Goal: Information Seeking & Learning: Learn about a topic

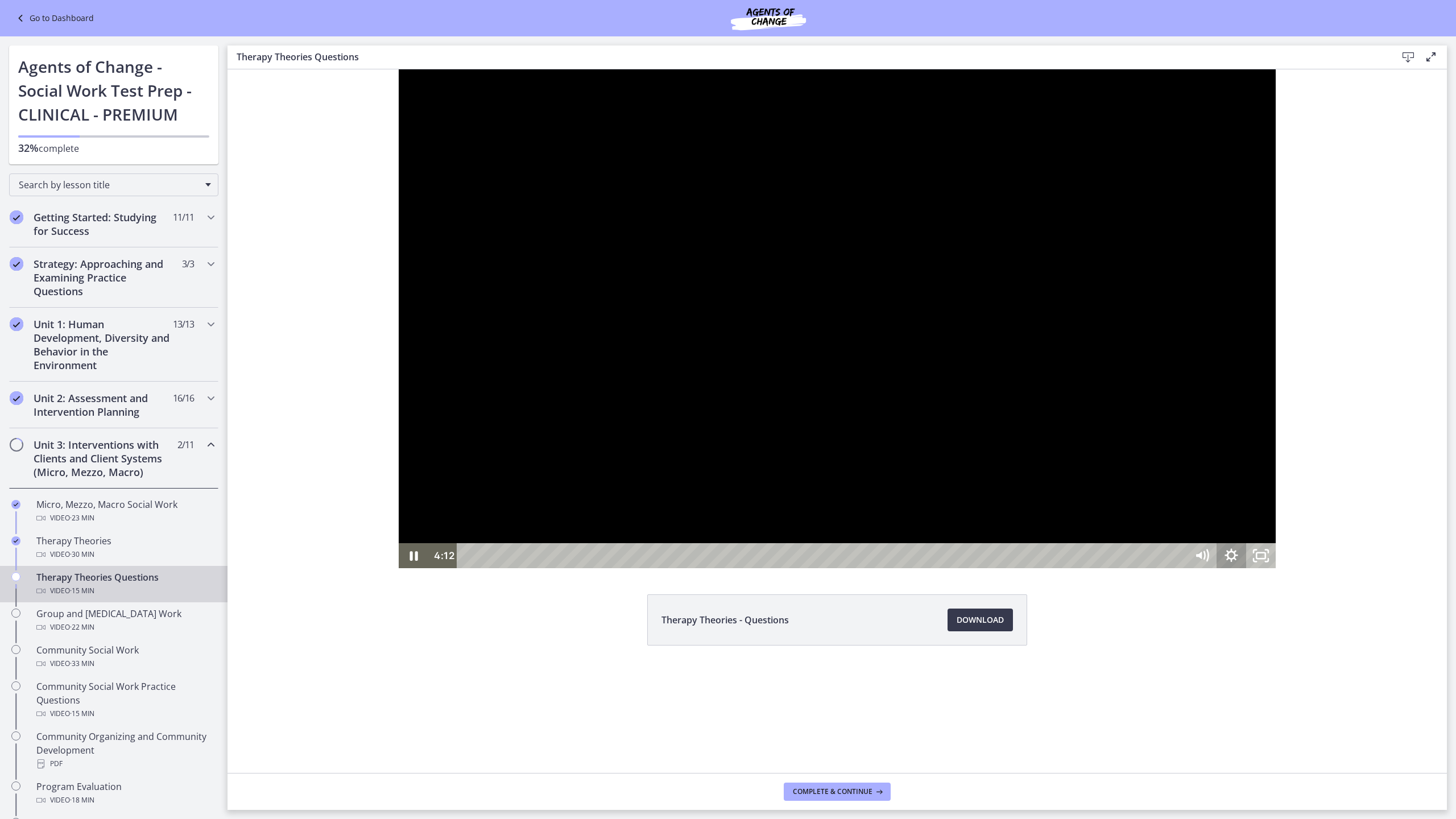
click at [1246, 568] on icon "Show settings menu" at bounding box center [1231, 555] width 30 height 25
click at [1232, 518] on span "Speed" at bounding box center [1212, 505] width 37 height 25
click at [1276, 469] on label "1.5x" at bounding box center [1231, 455] width 89 height 26
click at [1276, 568] on div at bounding box center [837, 319] width 877 height 498
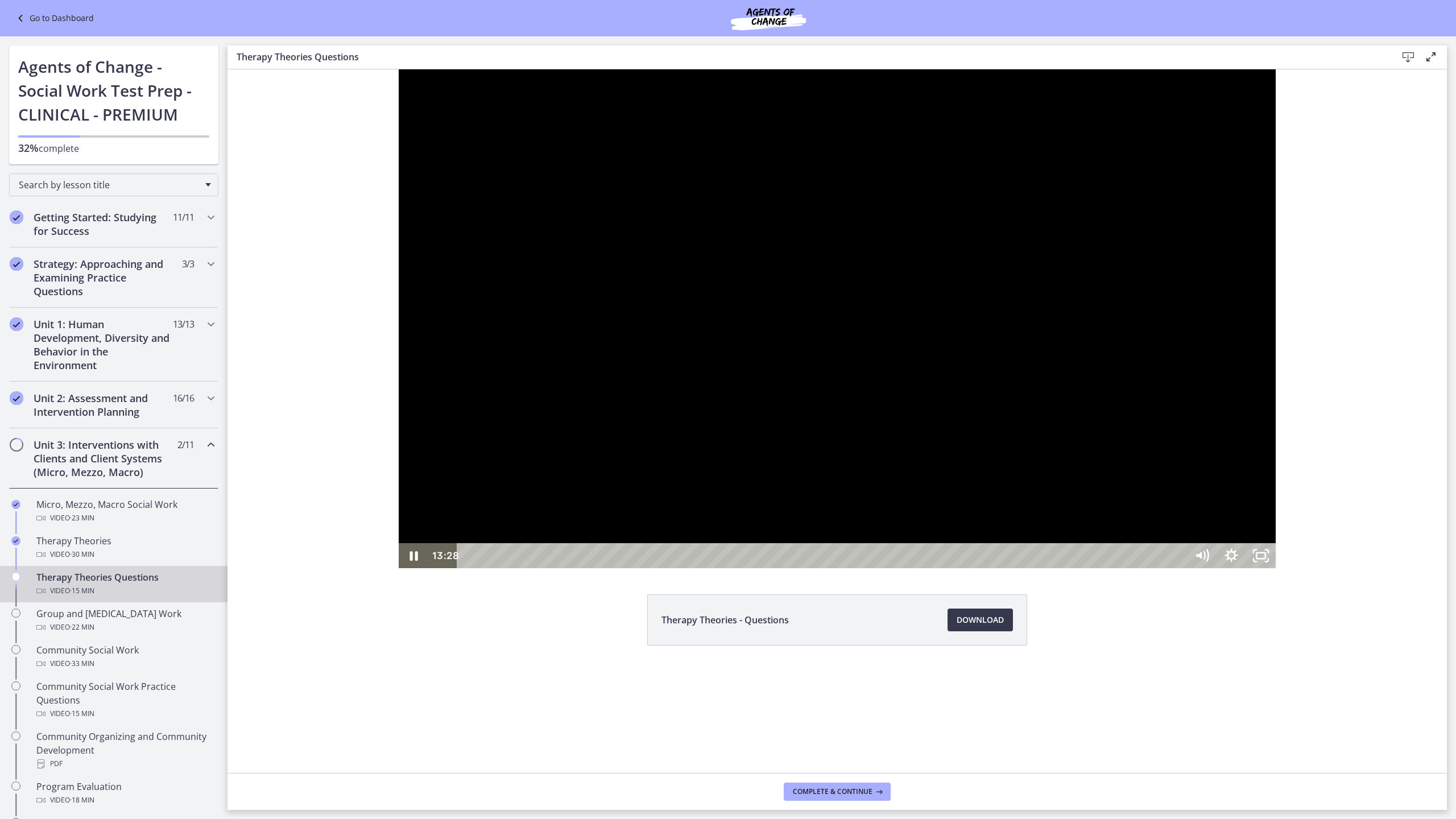
click at [1180, 568] on div "13:24" at bounding box center [824, 555] width 712 height 25
click at [1276, 568] on div "Click for sound @keyframes VOLUME_SMALL_WAVE_FLASH { 0% { opacity: 0; } 33% { o…" at bounding box center [837, 319] width 877 height 498
click at [1276, 568] on div at bounding box center [837, 319] width 877 height 498
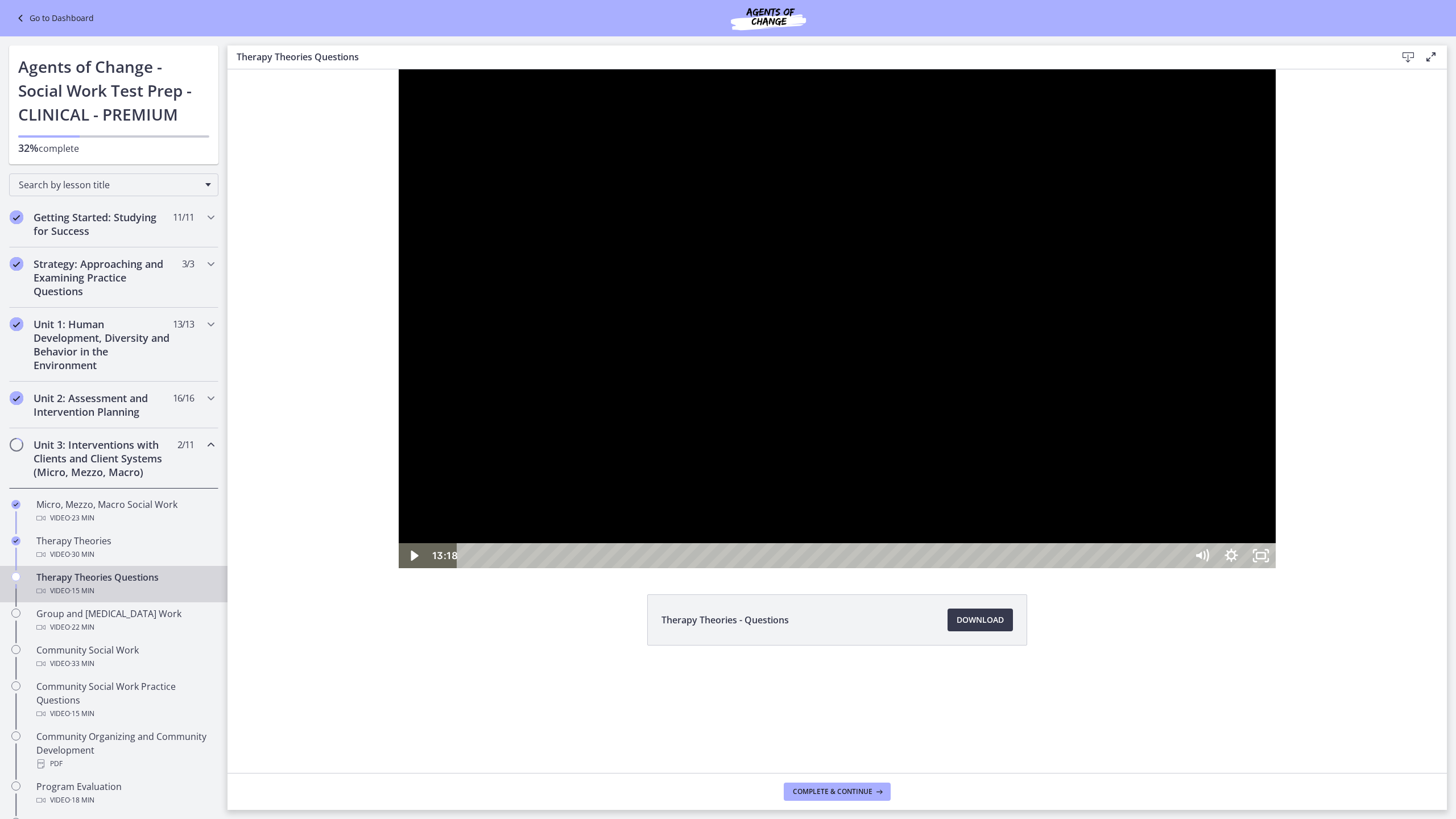
click at [1276, 568] on div at bounding box center [837, 319] width 877 height 498
click at [1180, 568] on div "13:41" at bounding box center [824, 555] width 712 height 25
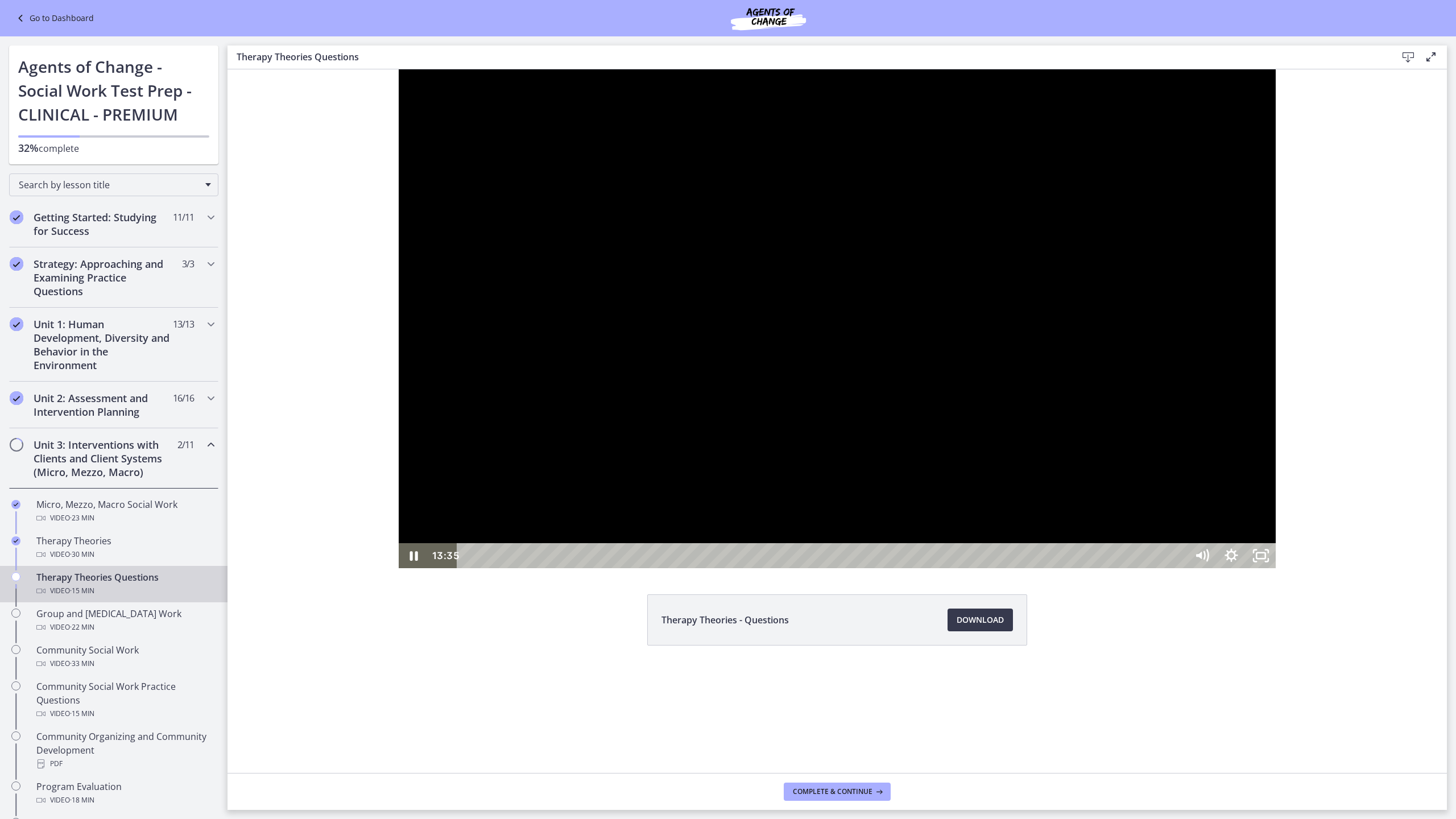
click at [1180, 568] on div "13:02" at bounding box center [824, 555] width 712 height 25
click at [1276, 568] on div at bounding box center [837, 319] width 877 height 498
click at [1276, 525] on div at bounding box center [837, 319] width 877 height 498
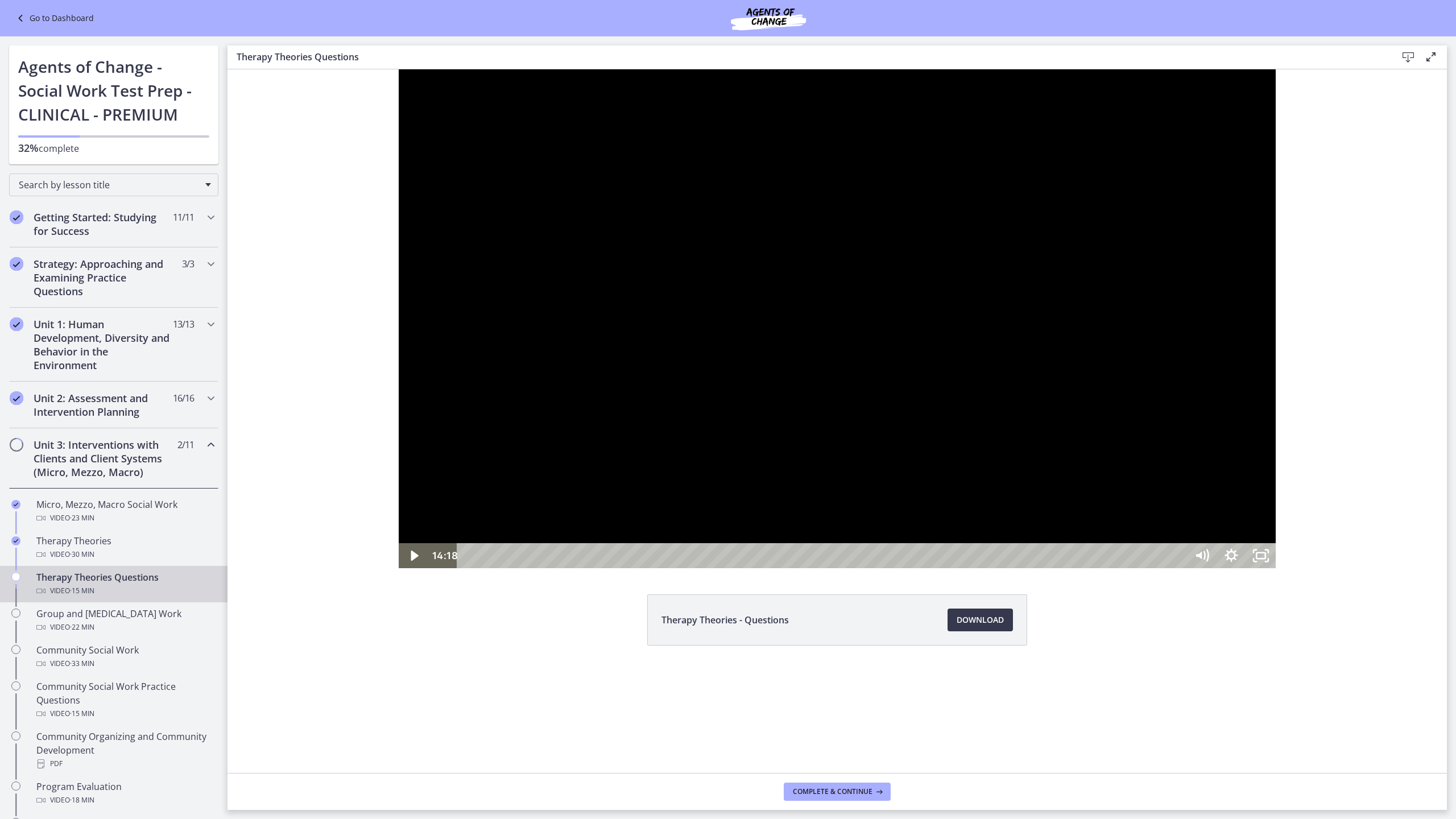
click at [1276, 568] on div at bounding box center [837, 319] width 877 height 498
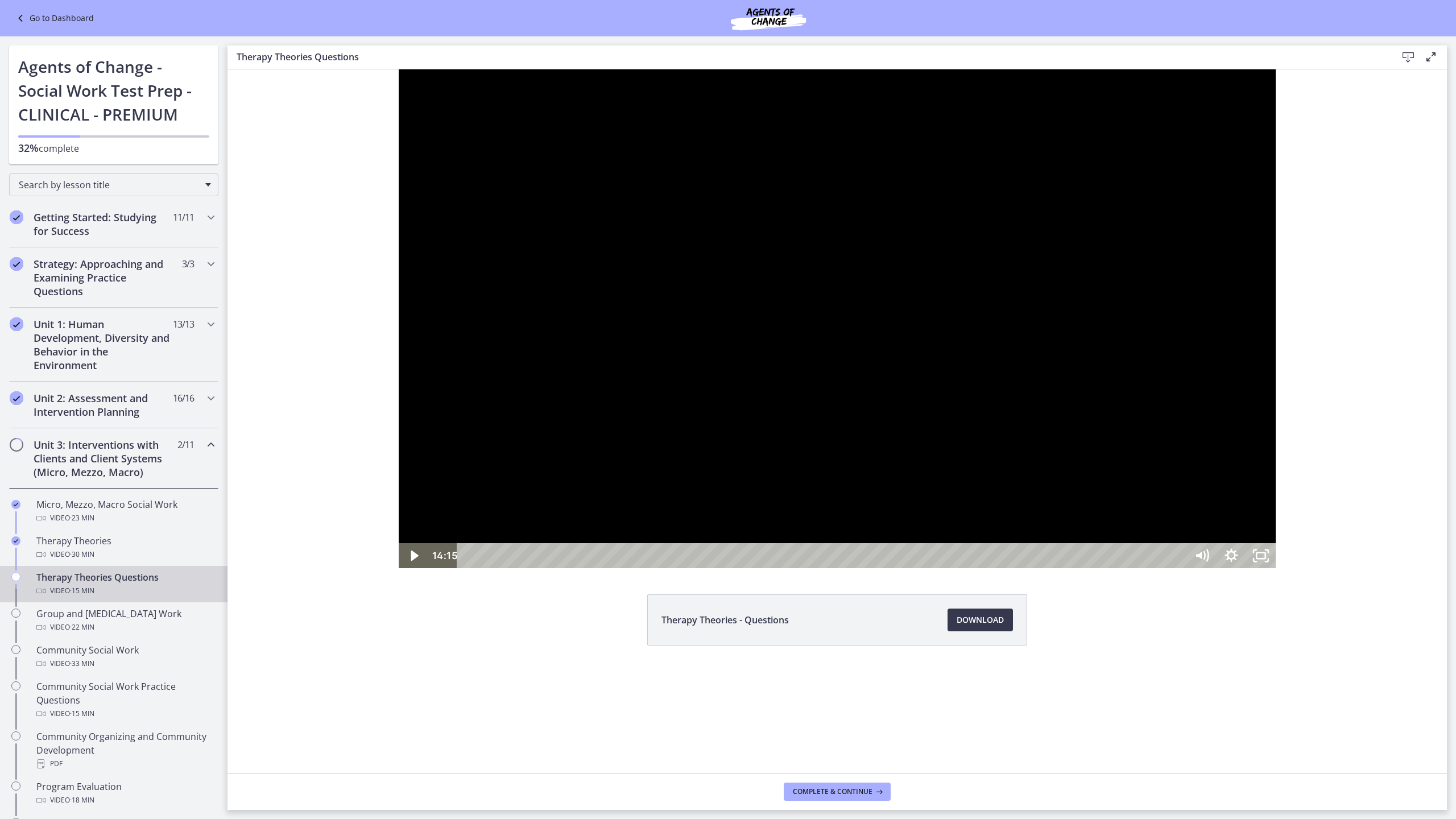
click at [1276, 568] on div at bounding box center [837, 319] width 877 height 498
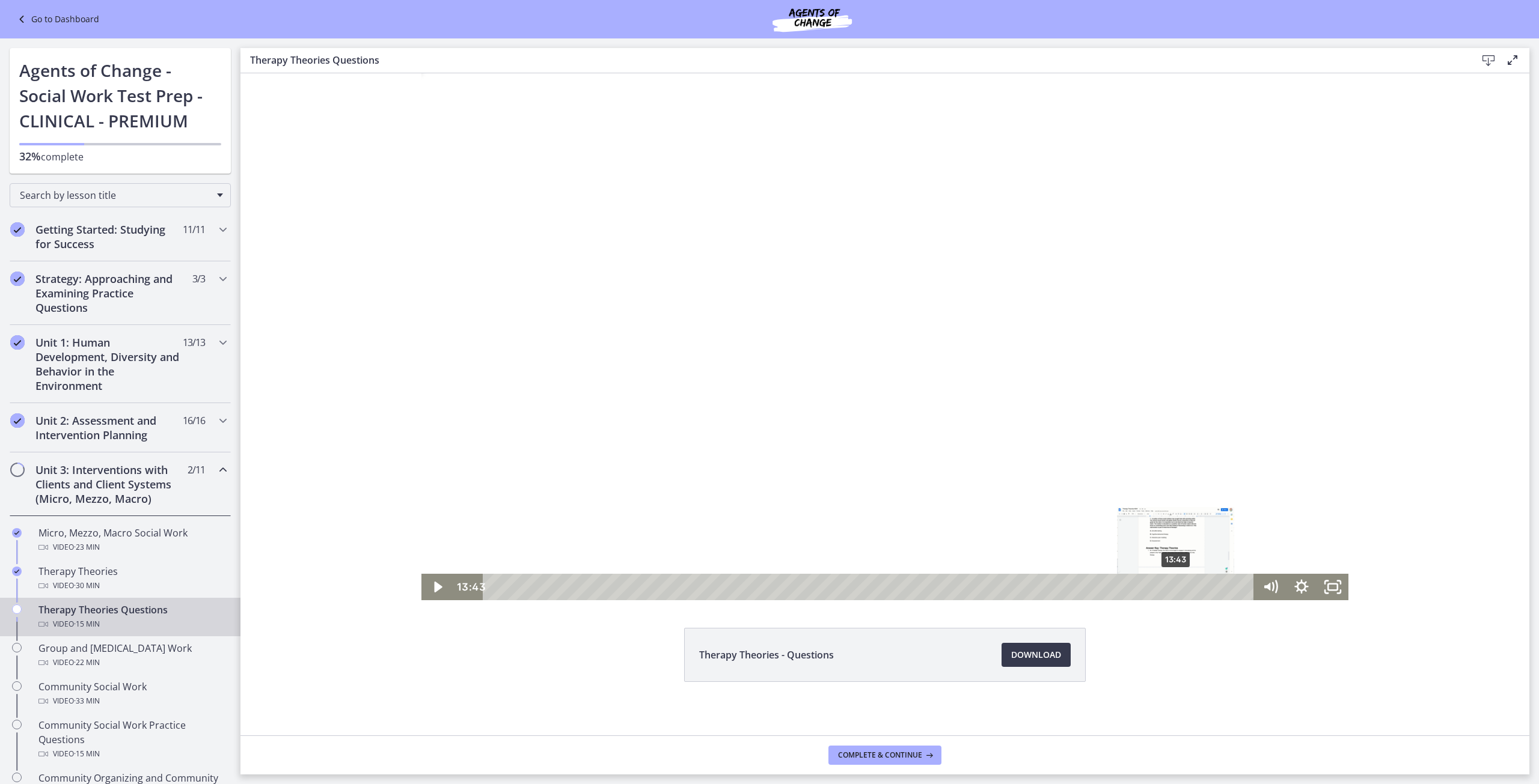
click at [1171, 588] on div "Playbar" at bounding box center [1176, 587] width 9 height 9
click at [1171, 303] on div at bounding box center [885, 337] width 927 height 527
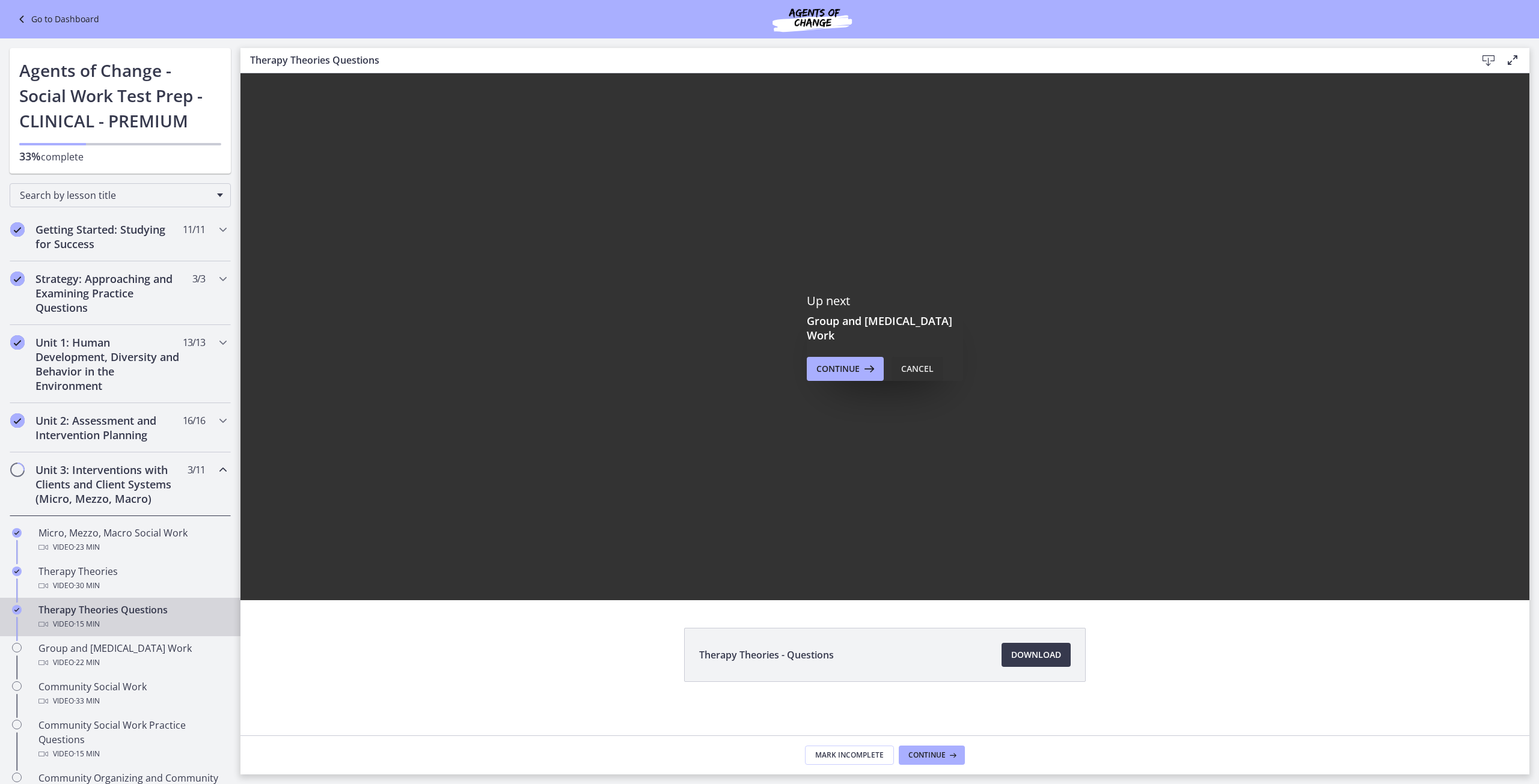
click at [911, 362] on div "Cancel" at bounding box center [917, 368] width 32 height 14
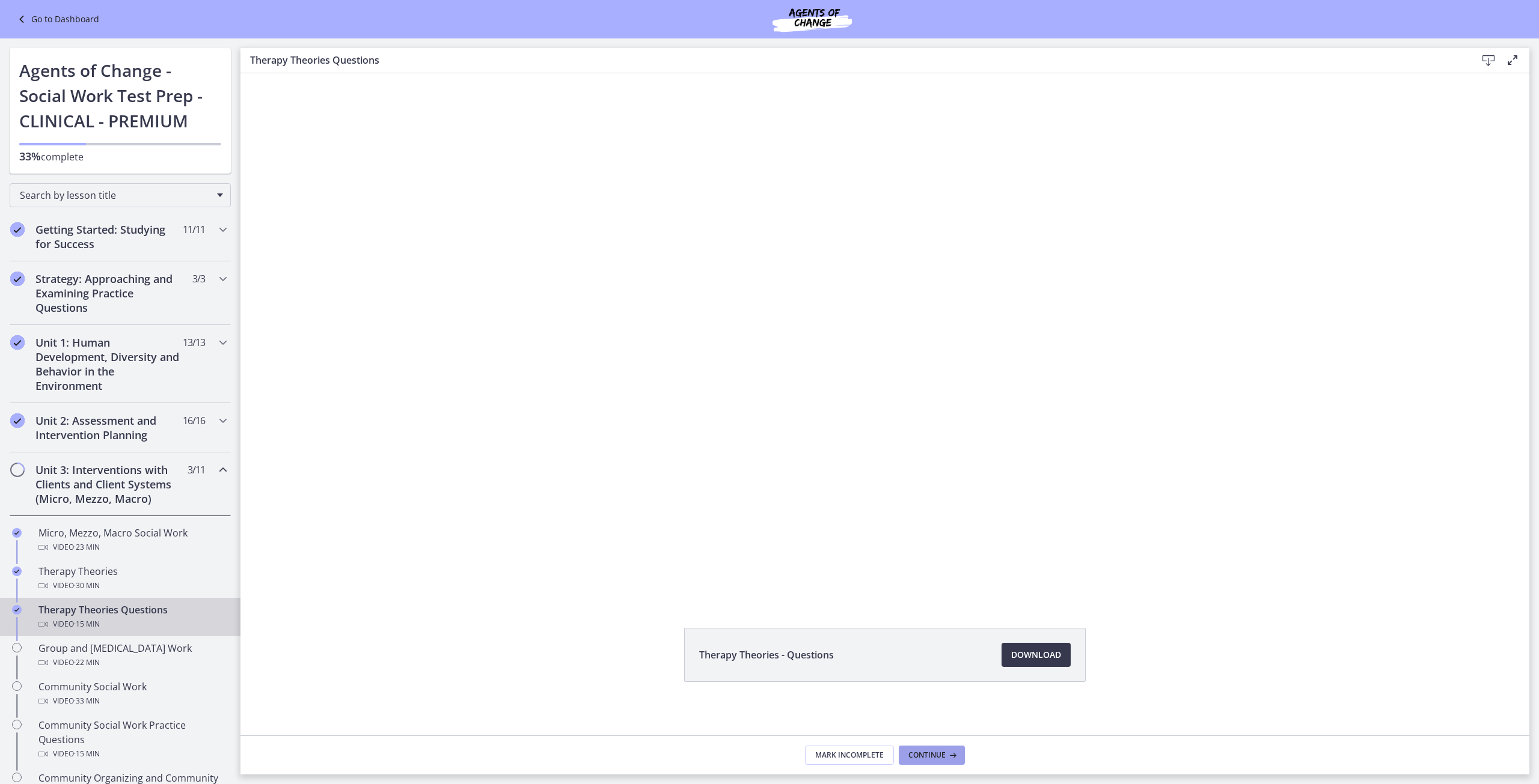
click at [939, 748] on button "Continue" at bounding box center [932, 755] width 66 height 19
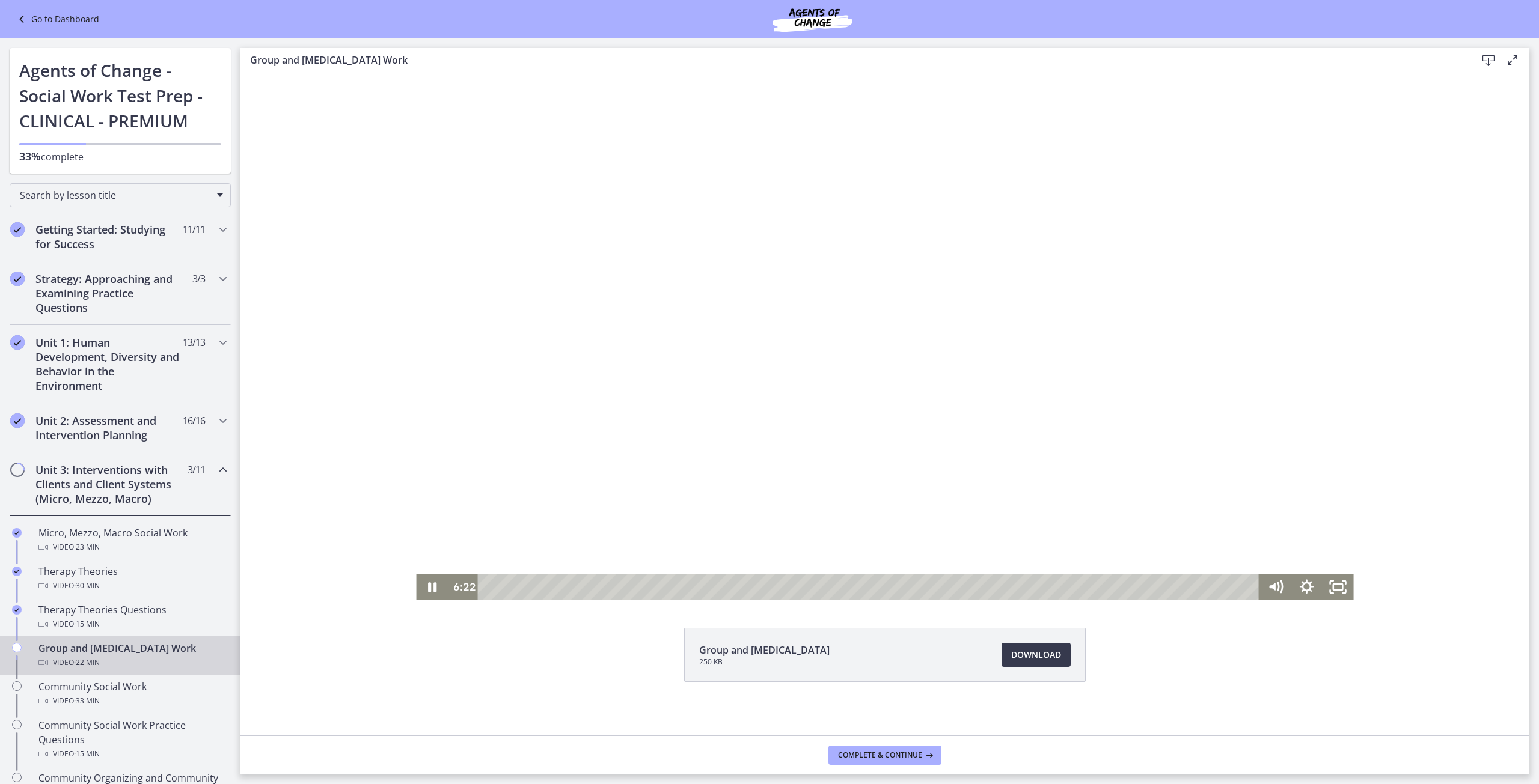
drag, startPoint x: 676, startPoint y: 246, endPoint x: 639, endPoint y: 220, distance: 45.2
click at [671, 243] on div at bounding box center [884, 337] width 937 height 527
click at [627, 299] on div at bounding box center [884, 337] width 937 height 527
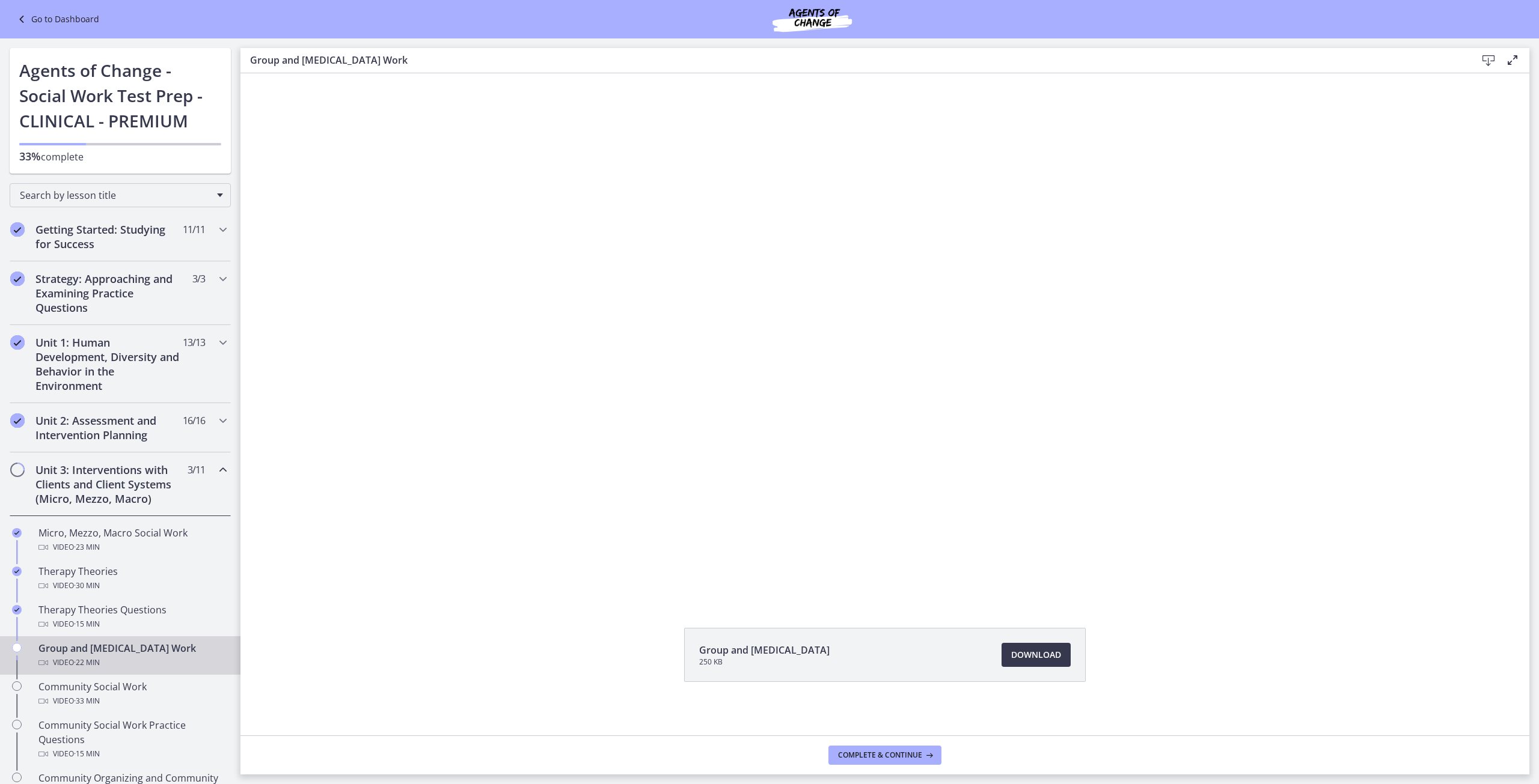
click at [416, 74] on button "Pause: cls57b8rkbac72sj77c0.mp4" at bounding box center [416, 74] width 1 height 1
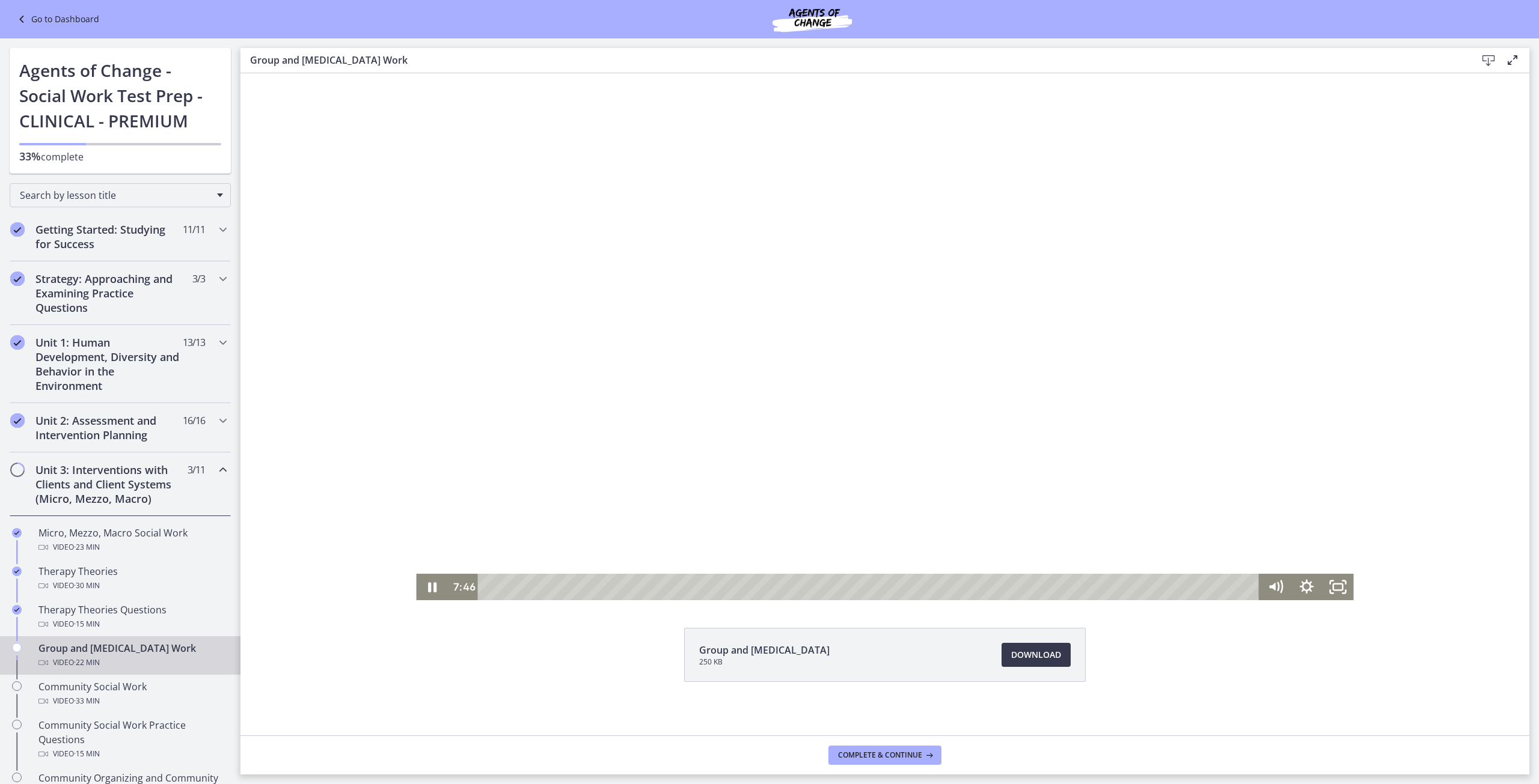
click at [783, 532] on div at bounding box center [884, 337] width 937 height 527
click at [1304, 590] on icon "Show settings menu" at bounding box center [1306, 587] width 14 height 14
click at [1314, 539] on span "1.5x" at bounding box center [1326, 533] width 39 height 26
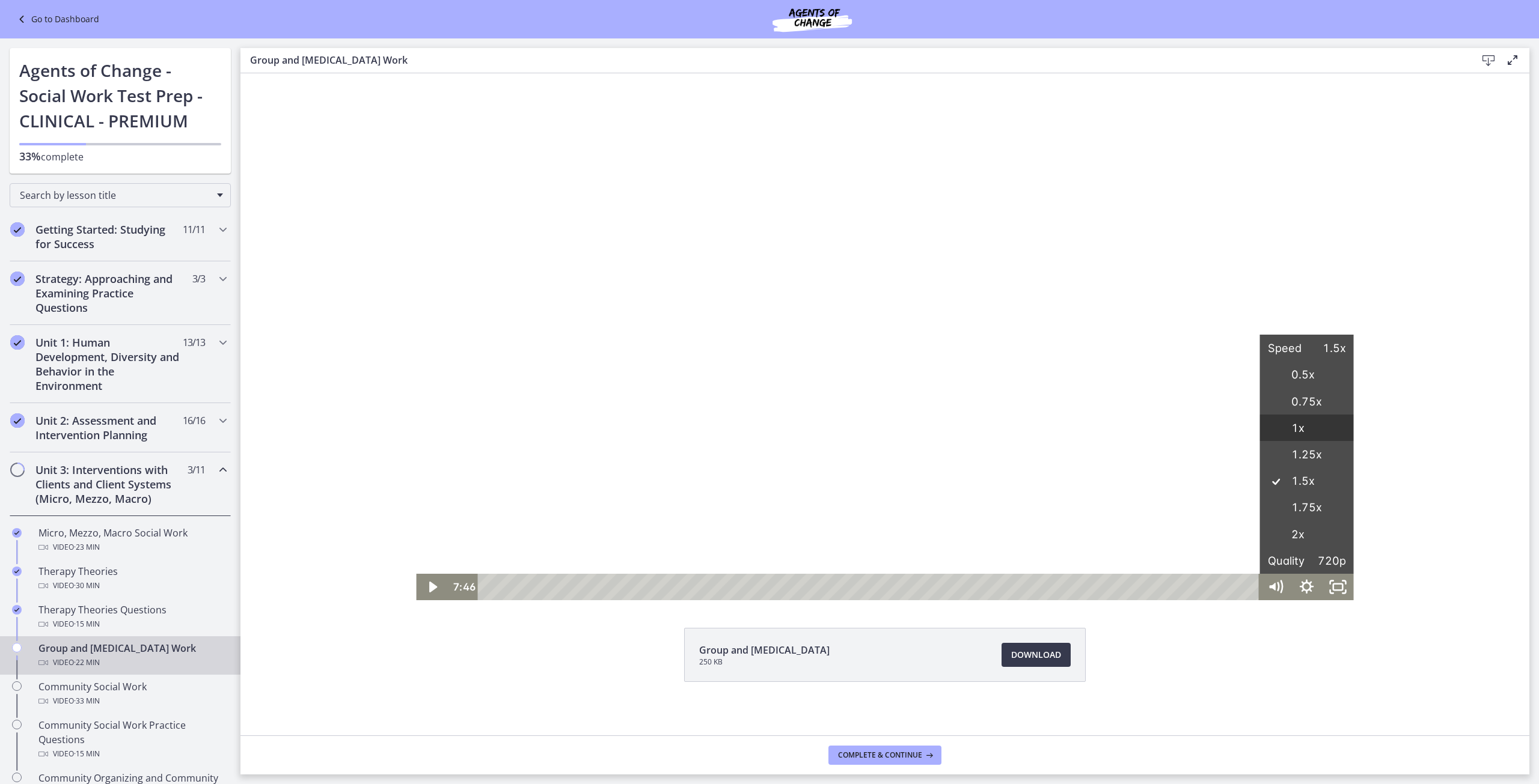
click at [1304, 429] on label "1x" at bounding box center [1307, 428] width 94 height 28
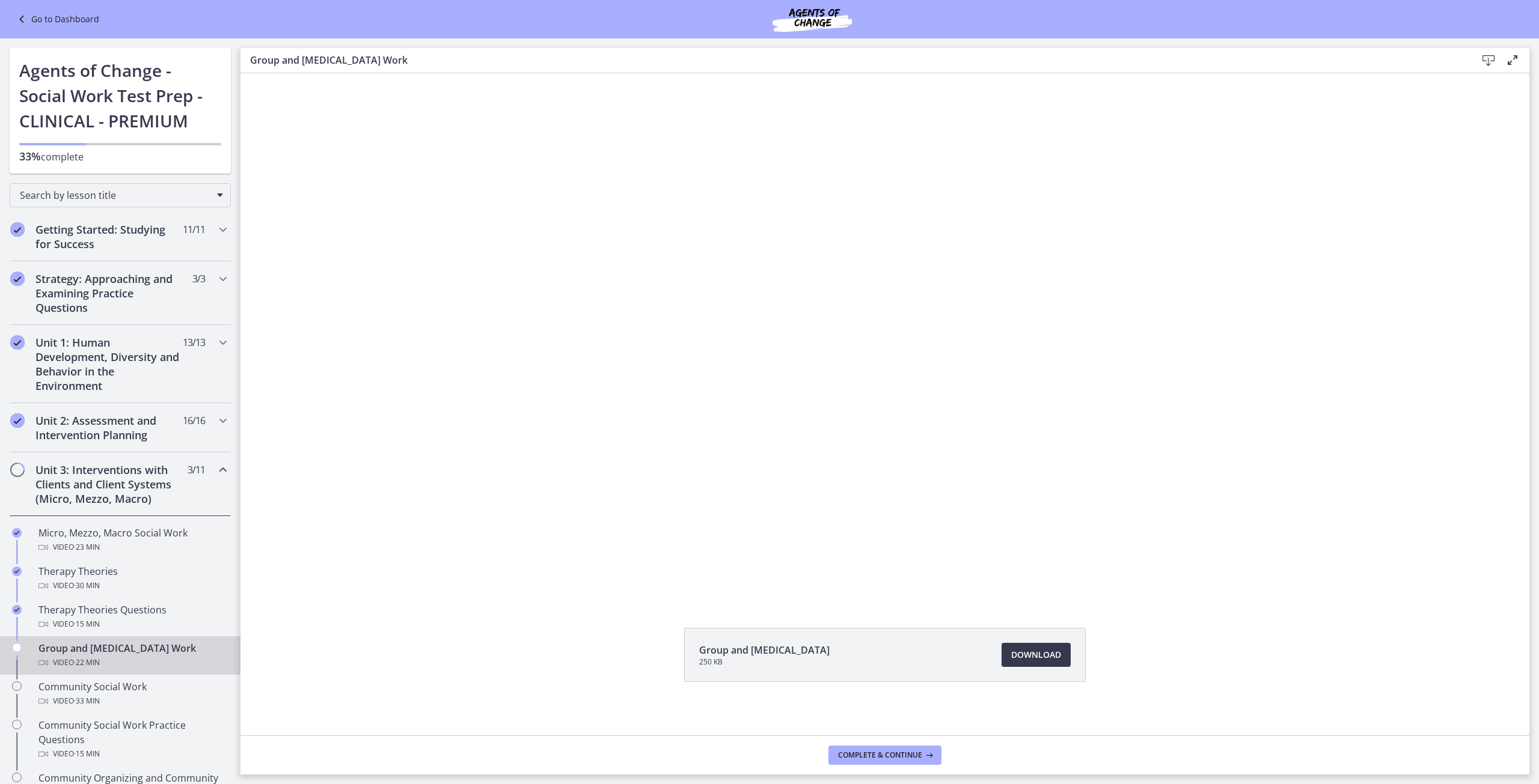
click at [1440, 444] on div "Click for sound @keyframes VOLUME_SMALL_WAVE_FLASH { 0% { opacity: 0; } 33% { o…" at bounding box center [885, 337] width 1289 height 527
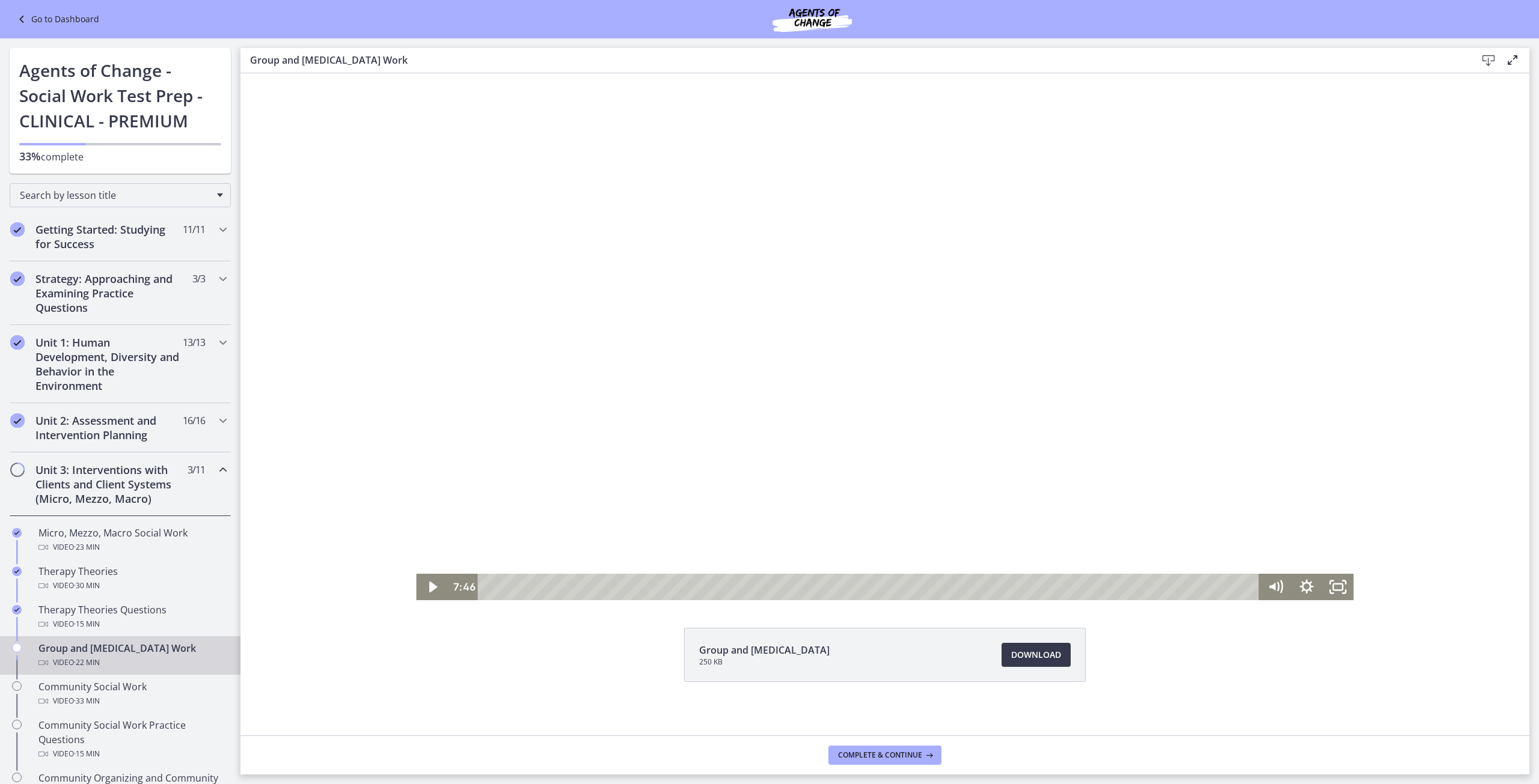
click at [1111, 490] on div at bounding box center [884, 337] width 937 height 527
